Goal: Navigation & Orientation: Understand site structure

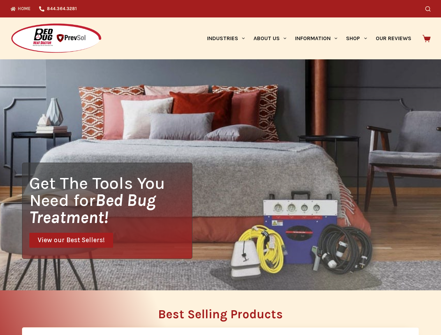
click at [220, 168] on div "Get The Tools You Need for Bed Bug Treatment! View our Best Sellers!" at bounding box center [220, 174] width 441 height 231
click at [431, 9] on icon "Search" at bounding box center [427, 8] width 5 height 5
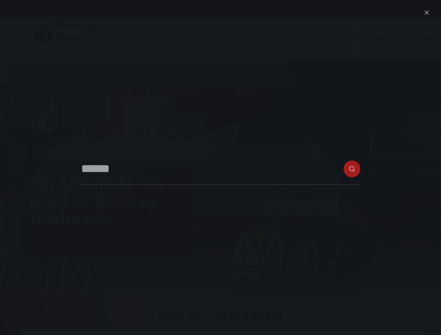
click at [228, 38] on link "Industries" at bounding box center [226, 38] width 46 height 42
click at [273, 38] on link "About Us" at bounding box center [270, 38] width 42 height 42
click at [319, 38] on link "Information" at bounding box center [316, 38] width 51 height 42
click at [359, 38] on link "Shop" at bounding box center [356, 38] width 29 height 42
